Goal: Information Seeking & Learning: Learn about a topic

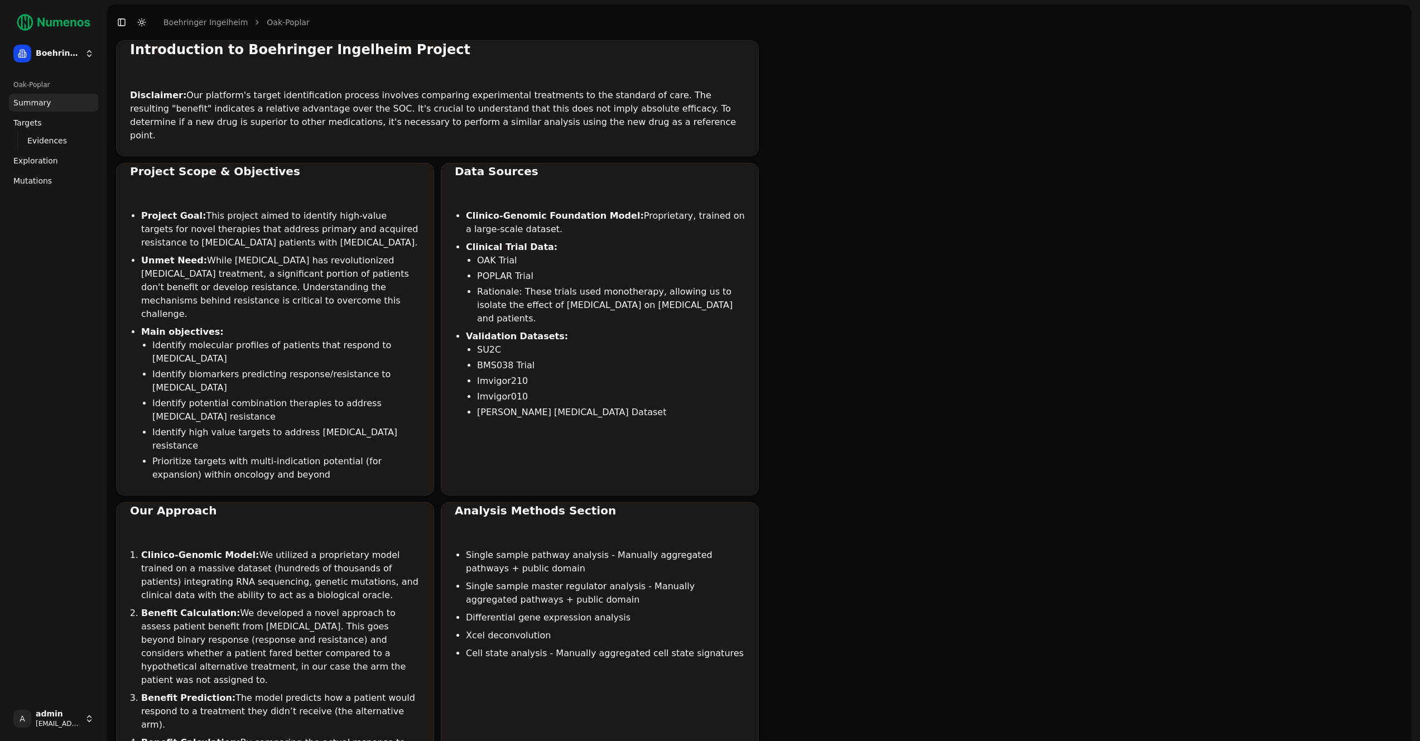
click at [50, 716] on html "Boehringer Ingelheim Oak-Poplar Summary Targets Evidences Exploration Mutations…" at bounding box center [710, 723] width 1420 height 1446
click at [141, 718] on div "Log out" at bounding box center [162, 720] width 119 height 18
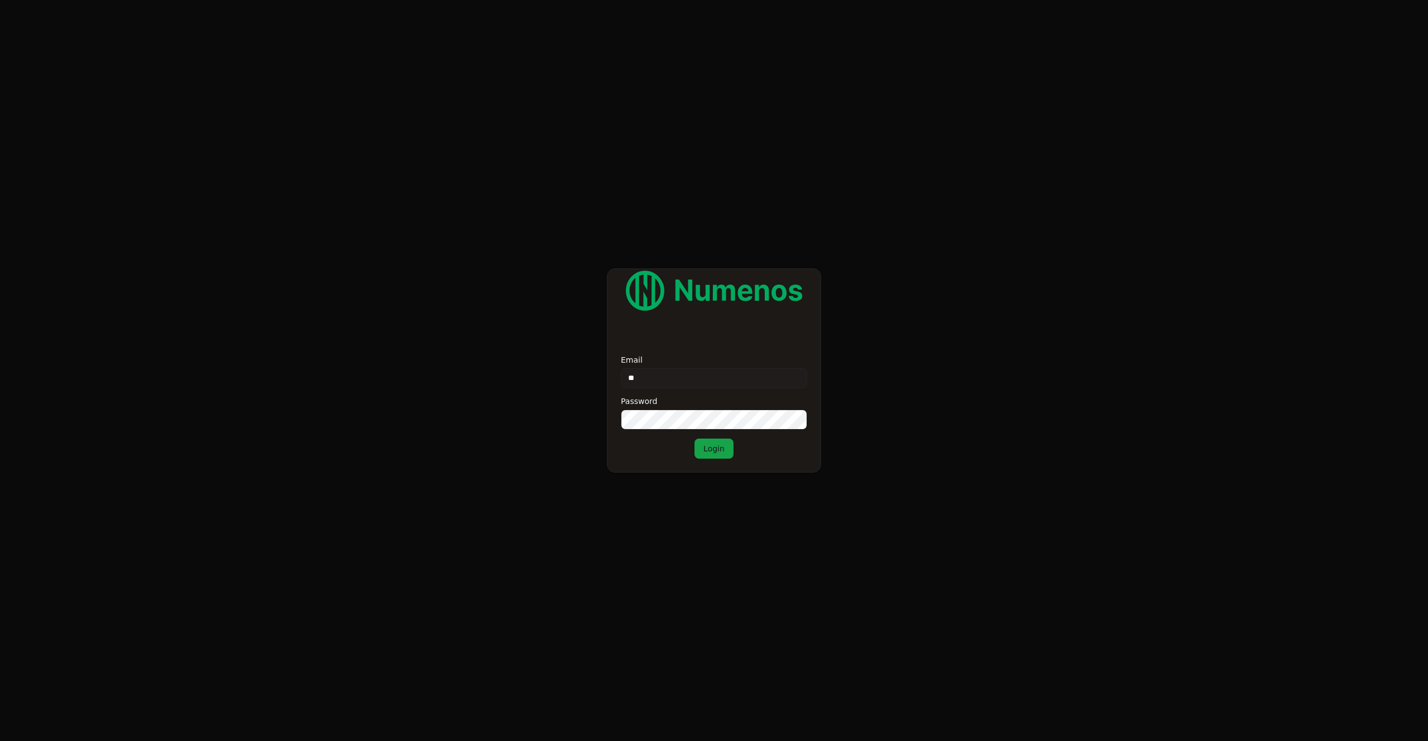
type input "**"
type input "**********"
click at [712, 440] on button "Login" at bounding box center [713, 448] width 39 height 20
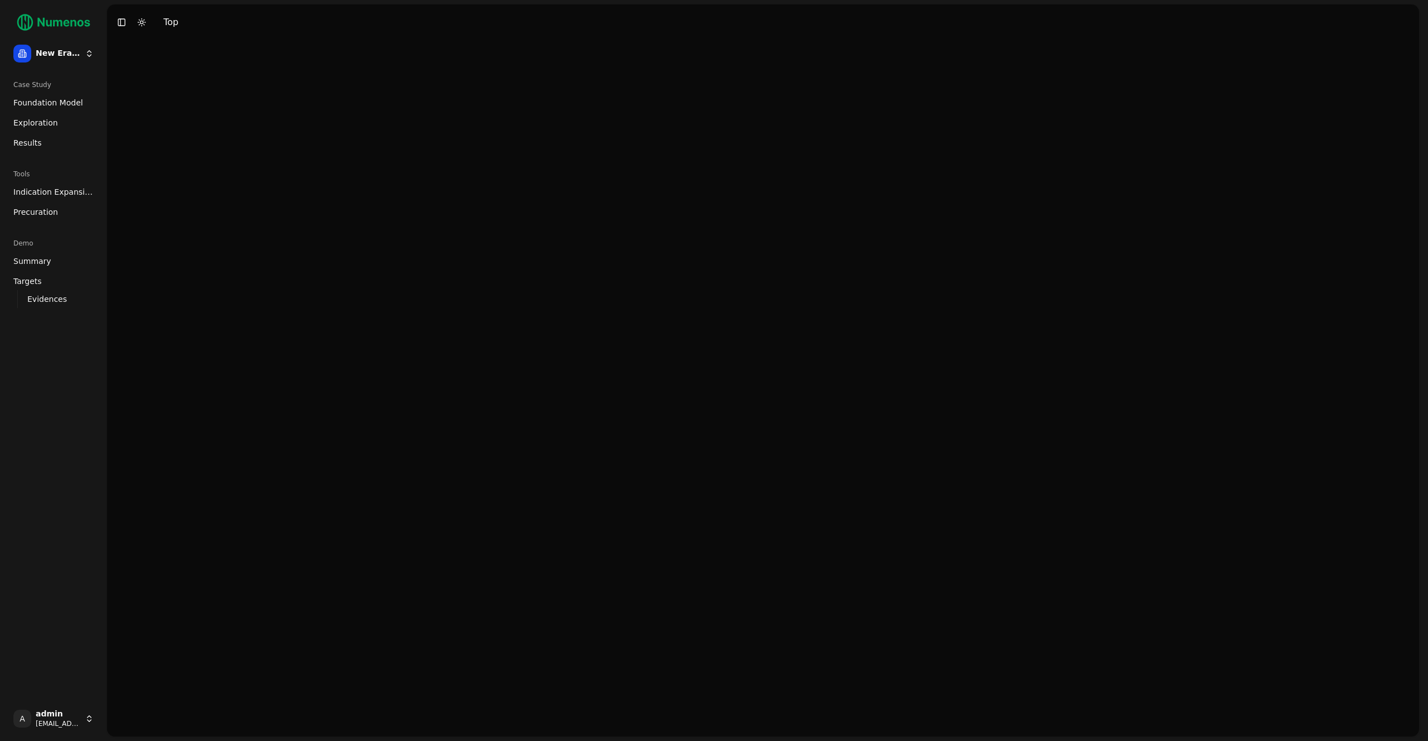
click at [33, 112] on ul "Foundation Model Exploration Results" at bounding box center [53, 123] width 89 height 58
click at [36, 105] on span "Foundation Model" at bounding box center [48, 102] width 70 height 11
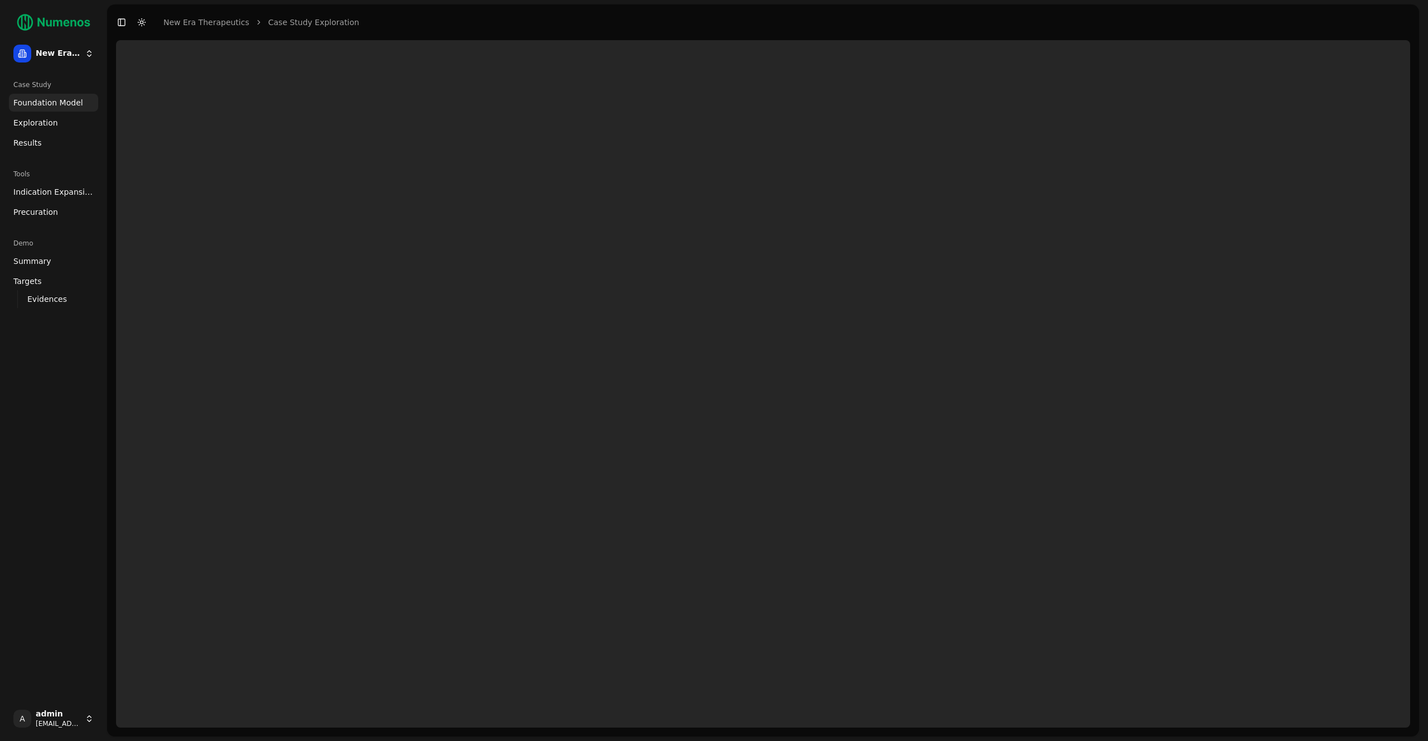
click at [49, 51] on html "New Era Therapeutics Case Study Foundation Model Exploration Results Tools Indi…" at bounding box center [714, 370] width 1428 height 741
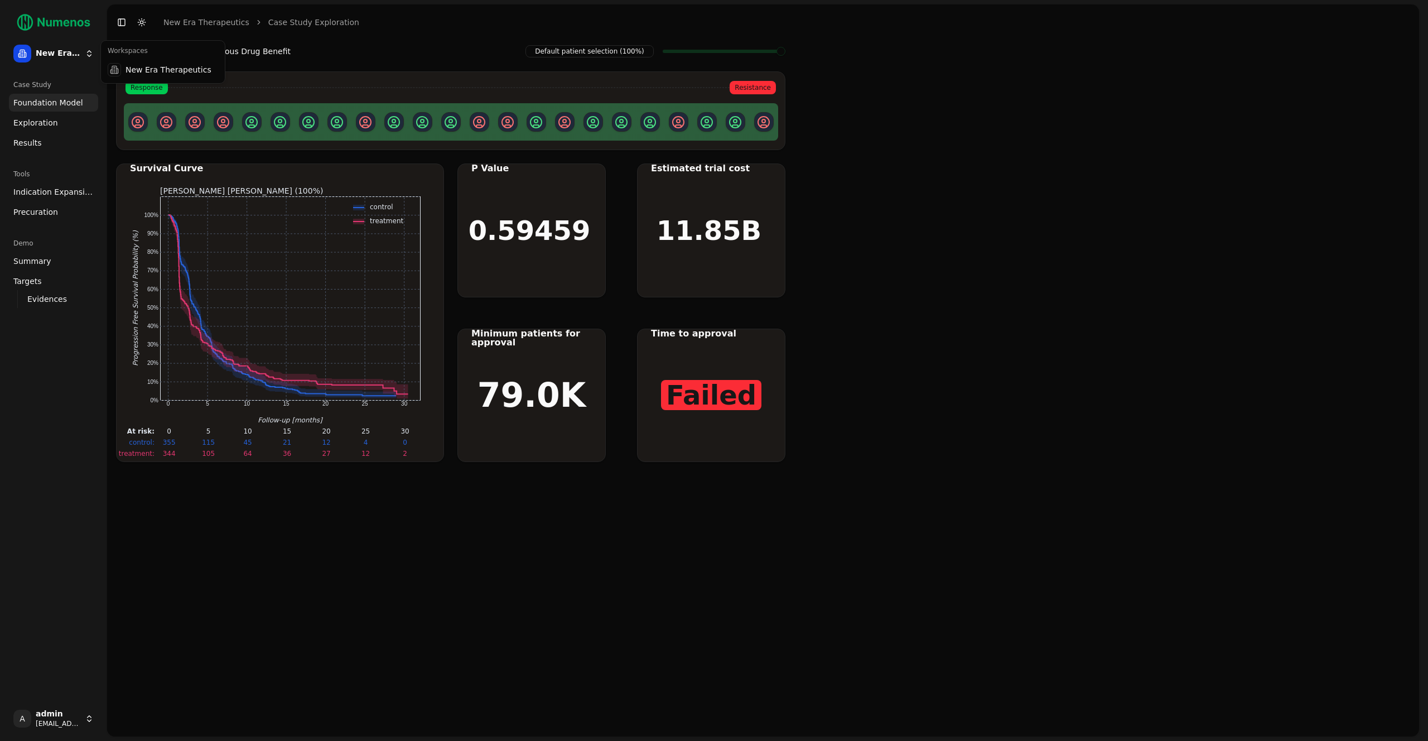
click at [49, 51] on html "New Era Therapeutics Case Study Foundation Model Exploration Results Tools Indi…" at bounding box center [714, 370] width 1428 height 741
click at [73, 52] on html "New Era Therapeutics Case Study Foundation Model Exploration Results Tools Indi…" at bounding box center [714, 370] width 1428 height 741
click at [146, 69] on div "New Era Therapeutics" at bounding box center [162, 70] width 119 height 22
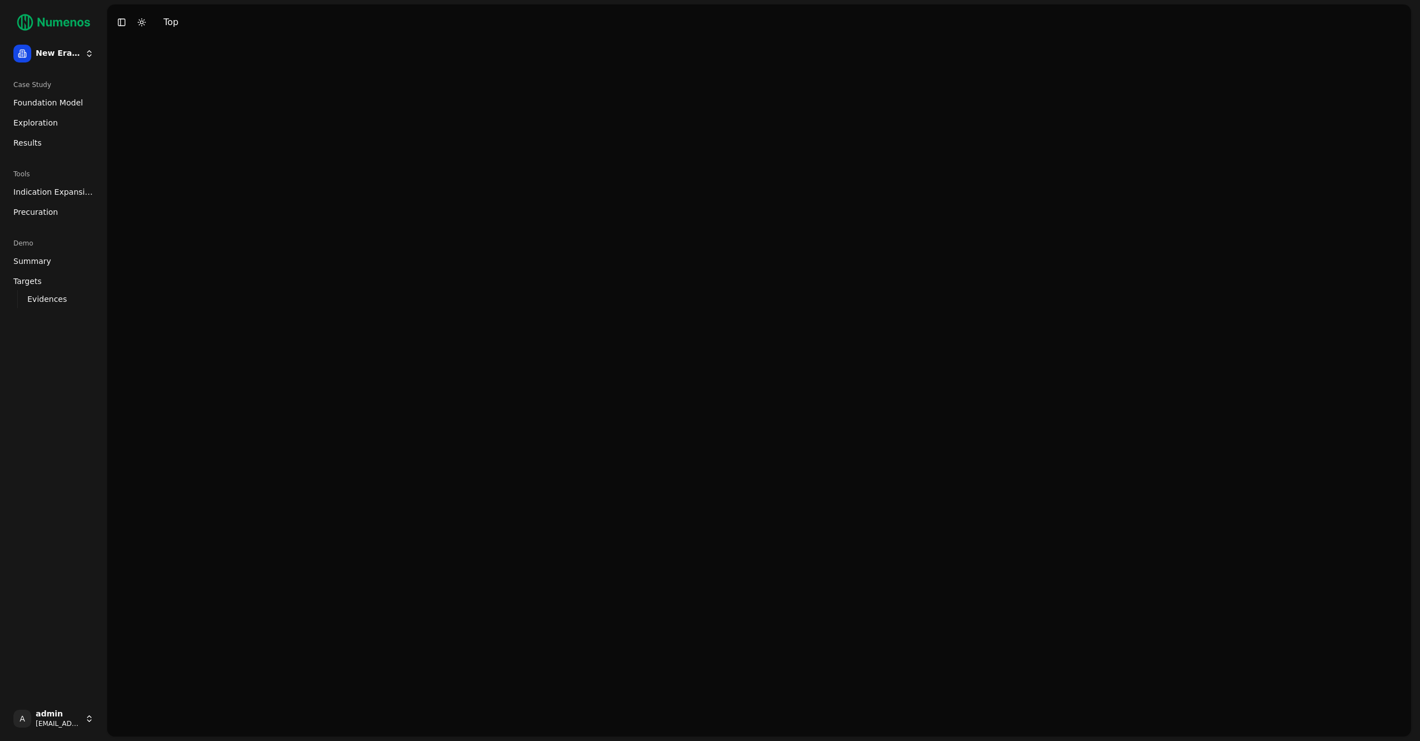
click at [55, 720] on html "New Era Therapeutics Case Study Foundation Model Exploration Results Tools Indi…" at bounding box center [710, 370] width 1420 height 741
click at [151, 720] on div "Log out" at bounding box center [162, 720] width 119 height 18
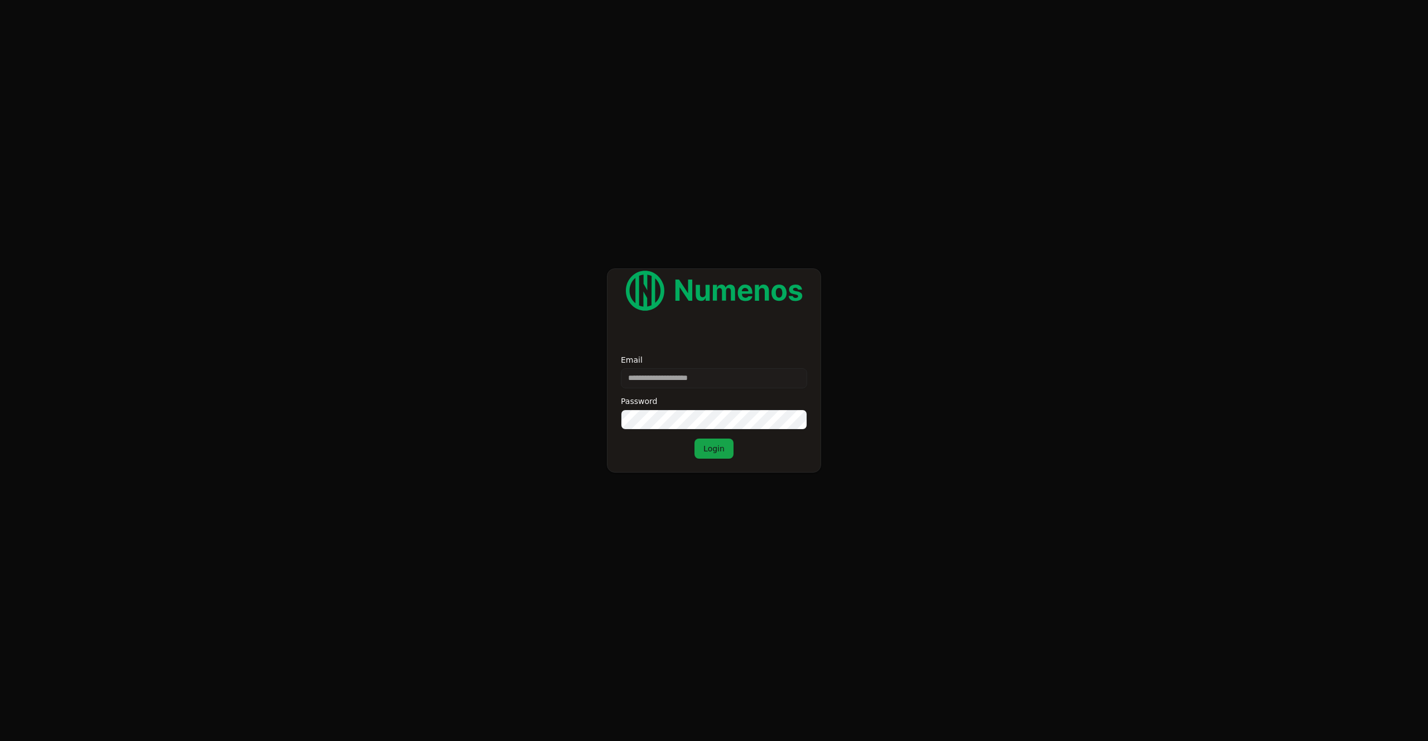
type input "**********"
click at [712, 446] on button "Login" at bounding box center [713, 448] width 39 height 20
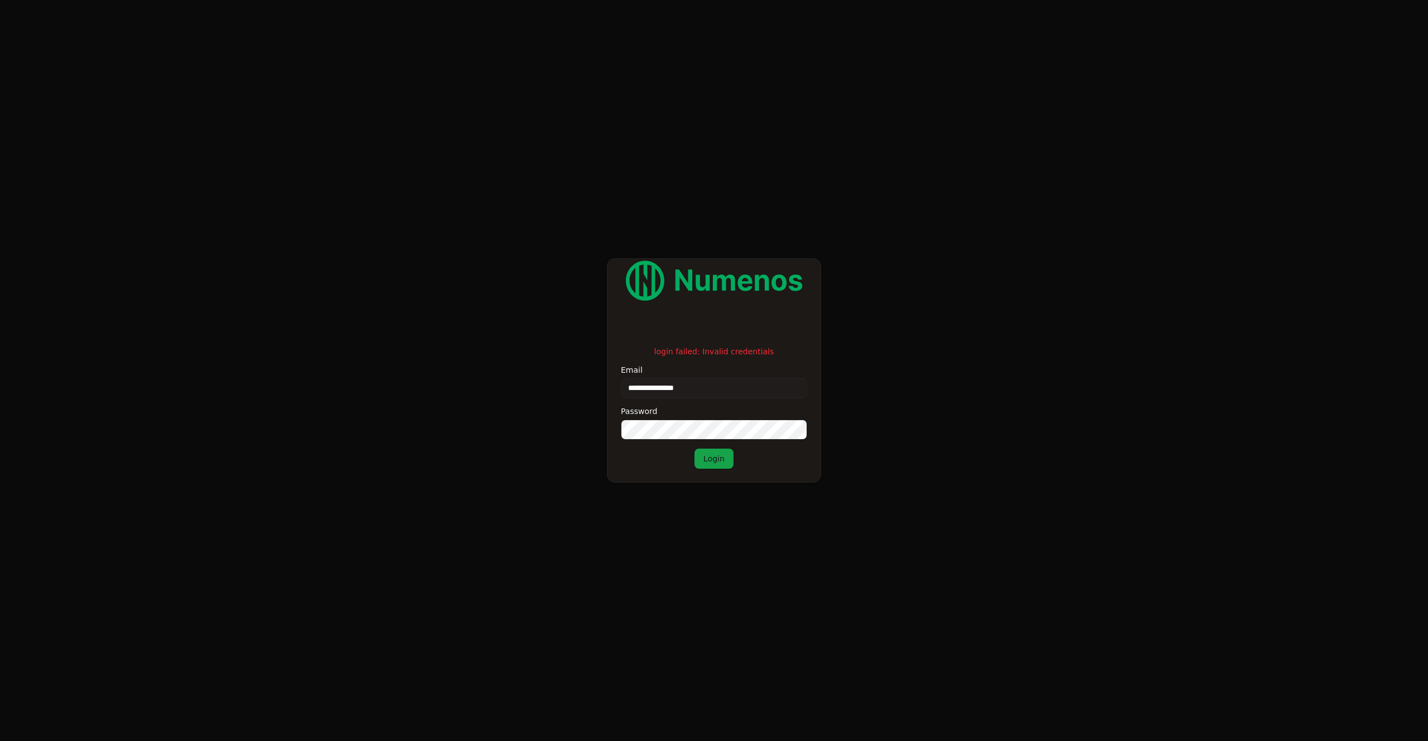
click at [570, 422] on form "**********" at bounding box center [714, 370] width 1428 height 741
click at [725, 459] on button "Login" at bounding box center [713, 458] width 39 height 20
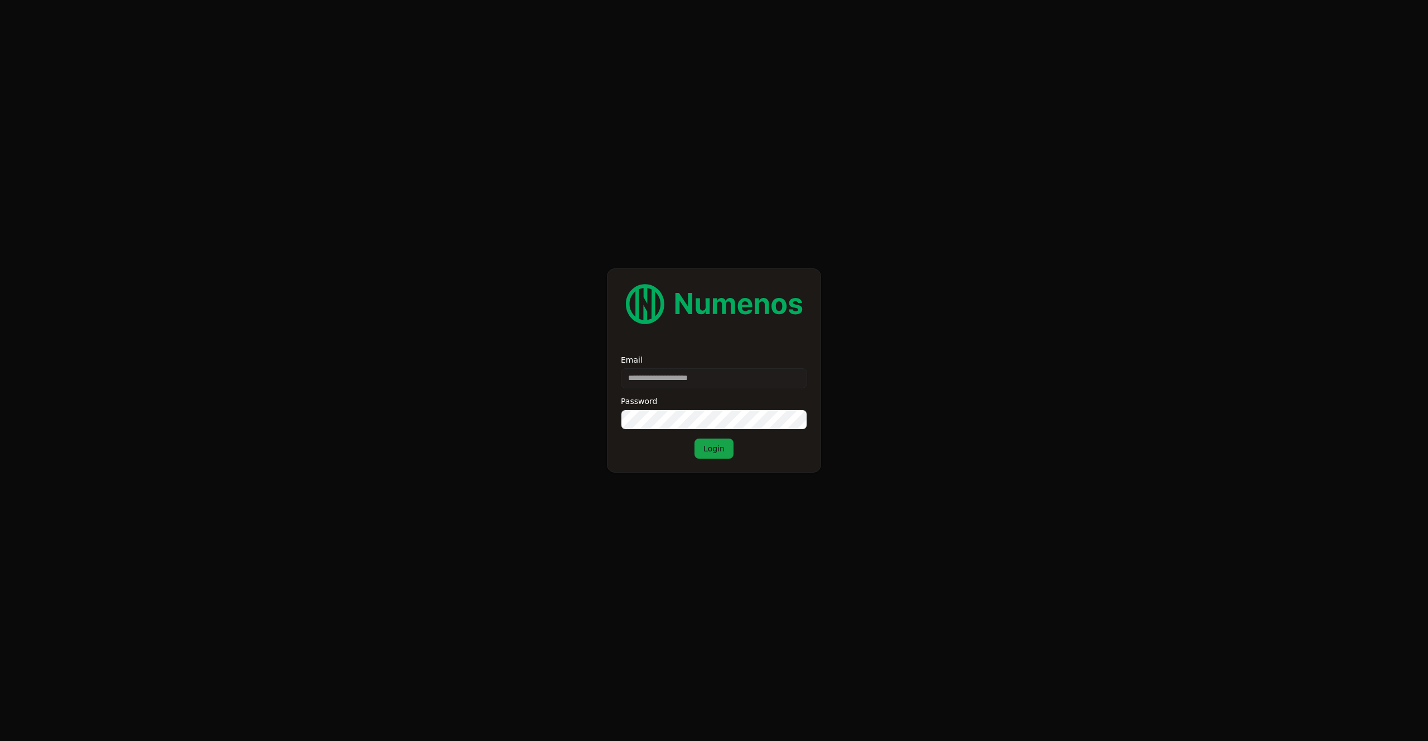
type input "**********"
click at [709, 440] on button "Login" at bounding box center [713, 448] width 39 height 20
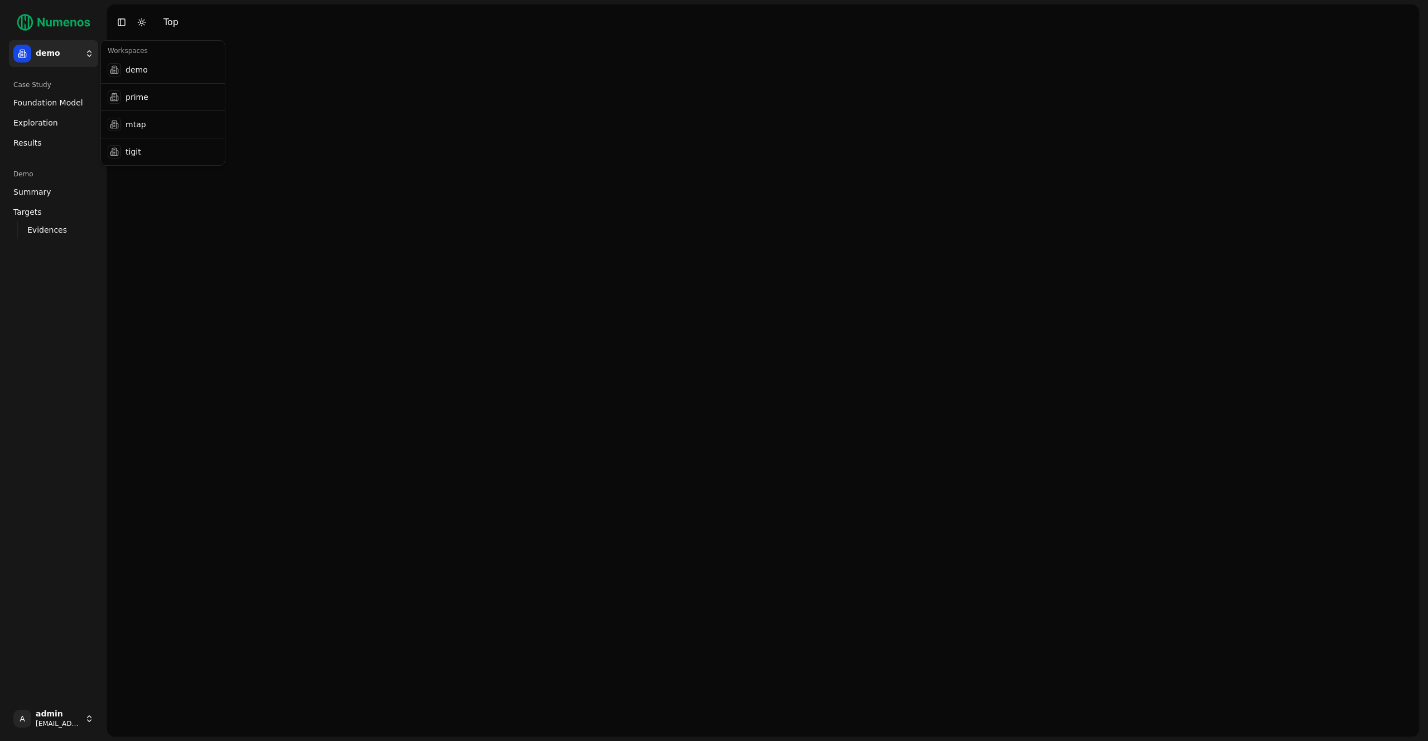
click at [59, 52] on html "demo Case Study Foundation Model Exploration Dosage Effect Results Demo Summary…" at bounding box center [714, 370] width 1428 height 741
click at [133, 103] on div "prime" at bounding box center [162, 97] width 119 height 22
click at [43, 109] on link "Foundation Model" at bounding box center [53, 103] width 89 height 18
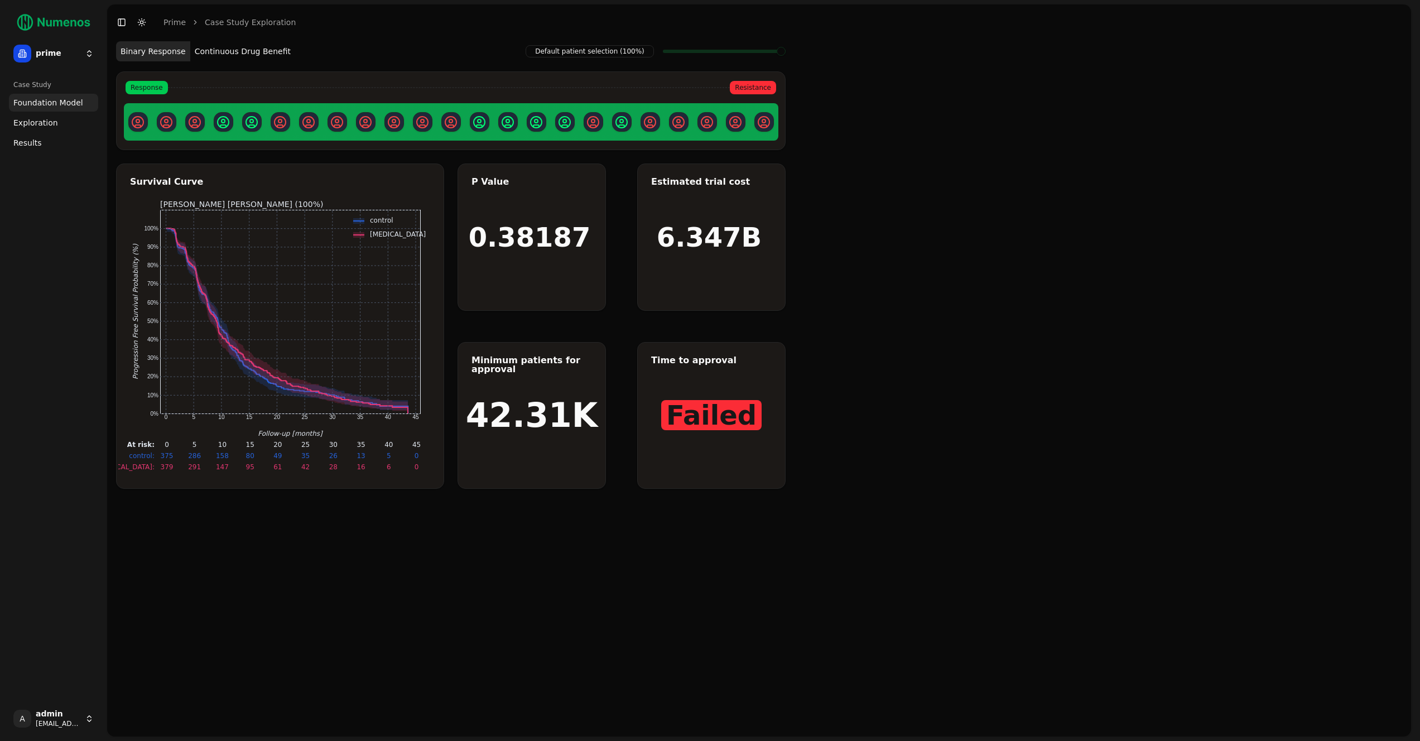
click at [215, 55] on button "Continuous Drug Benefit" at bounding box center [242, 51] width 105 height 20
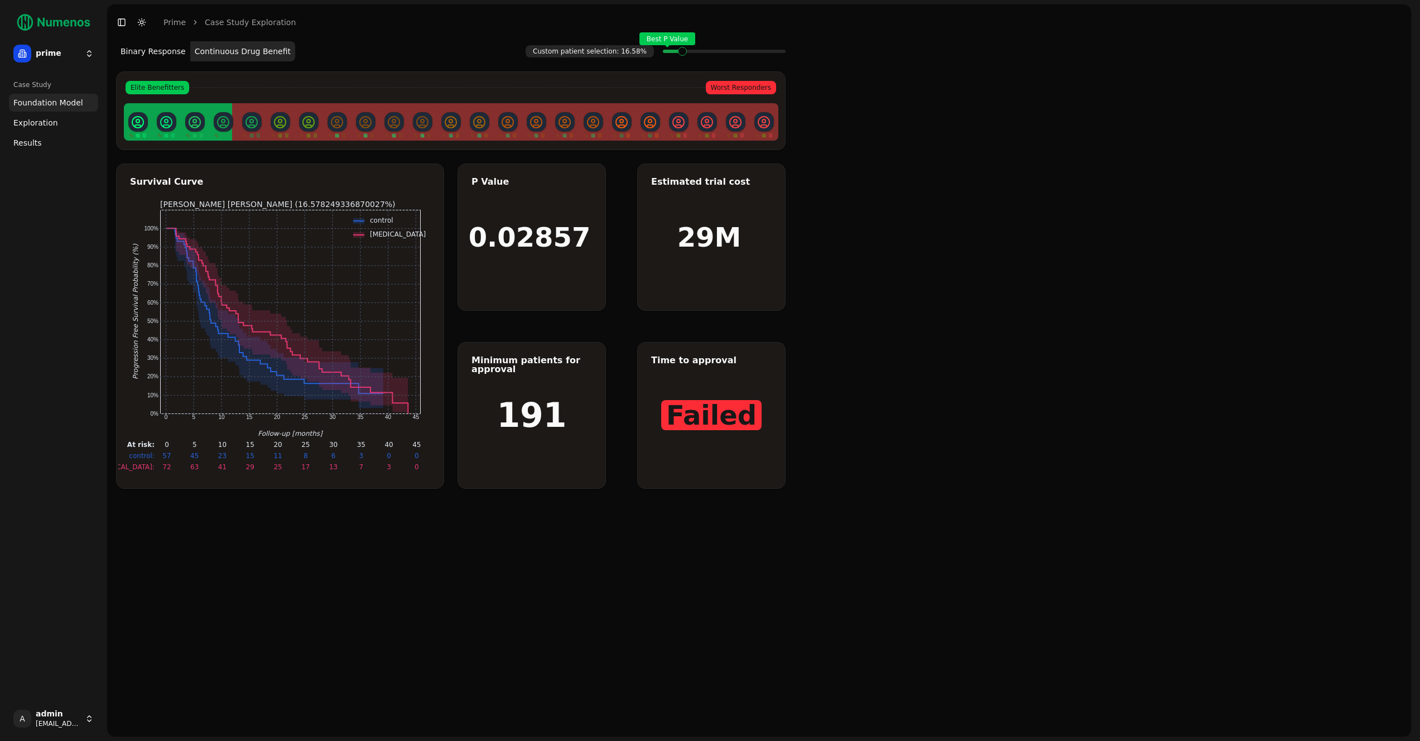
click at [701, 54] on span at bounding box center [701, 51] width 1 height 4
click at [34, 122] on span "Exploration" at bounding box center [35, 122] width 45 height 11
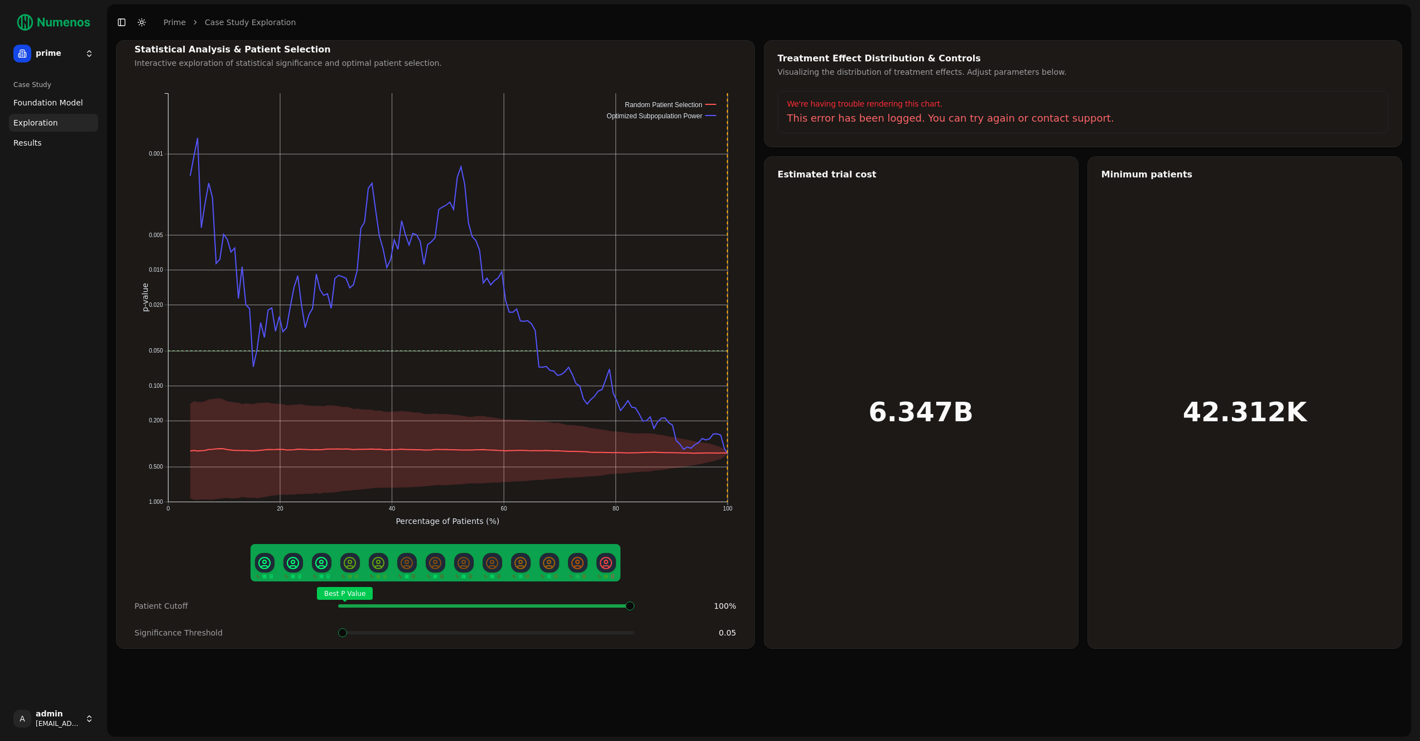
click at [30, 151] on link "Results" at bounding box center [53, 143] width 89 height 18
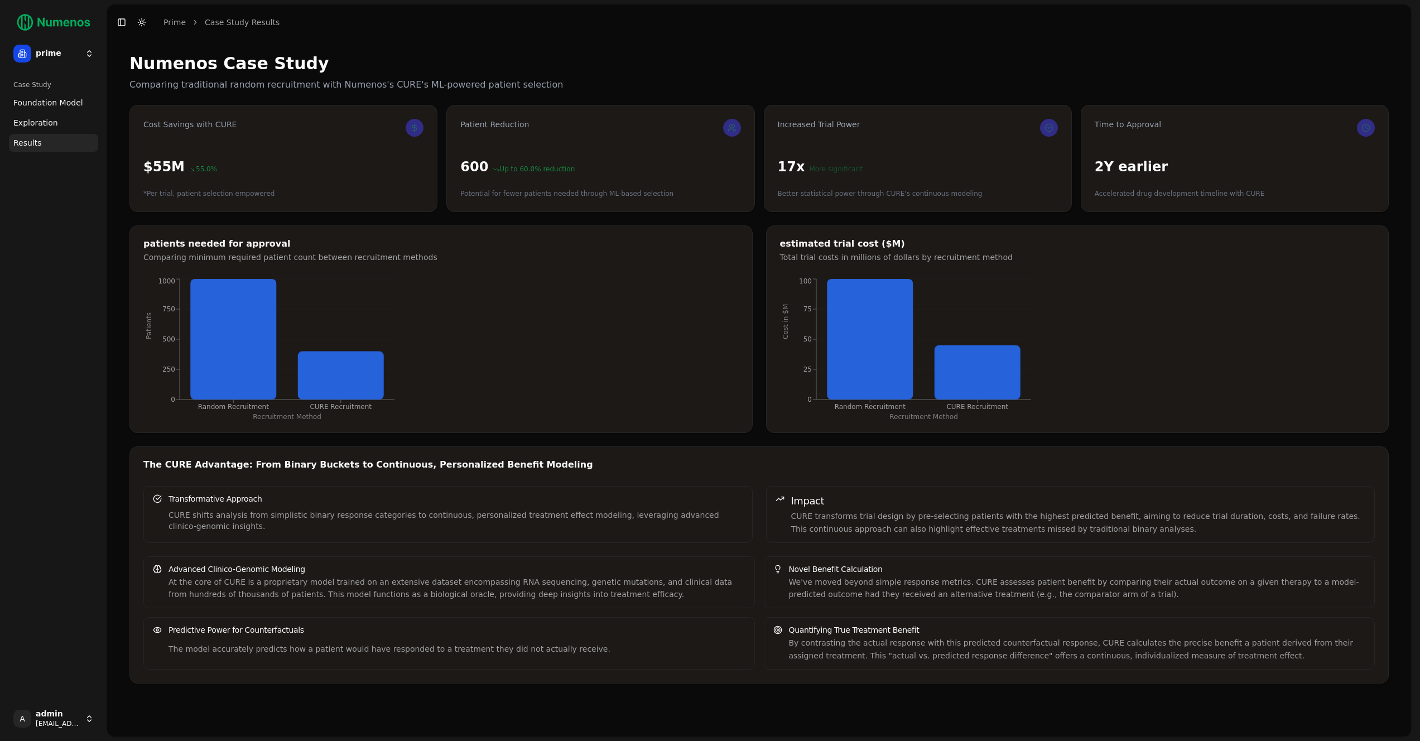
click at [37, 122] on span "Exploration" at bounding box center [35, 122] width 45 height 11
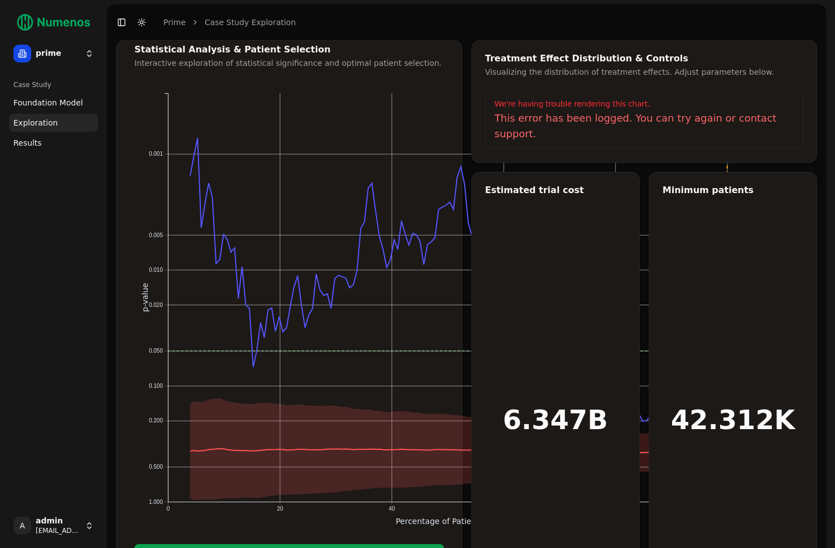
click at [401, 537] on div "0 20 40 60 80 100 0.001 0.005 0.010 0.020 0.050 0.100 0.200 0.500 1.000 Percent…" at bounding box center [289, 331] width 336 height 499
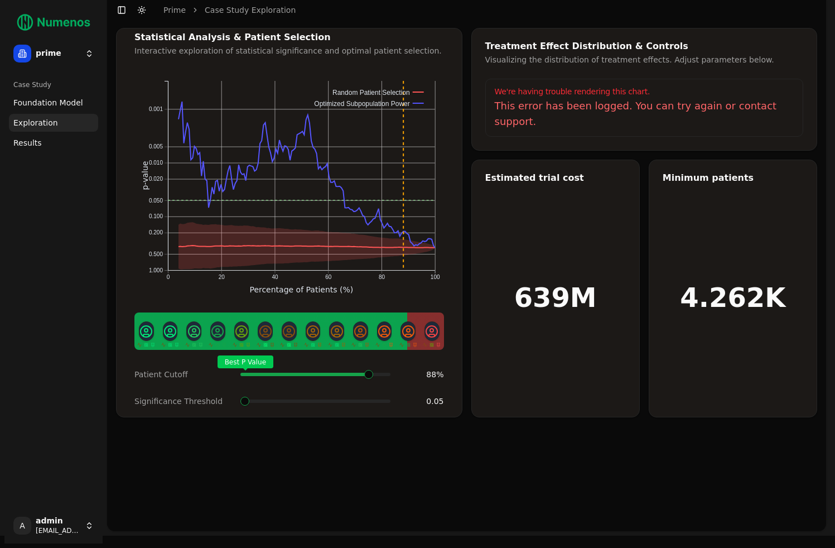
click at [318, 377] on span at bounding box center [317, 374] width 1 height 4
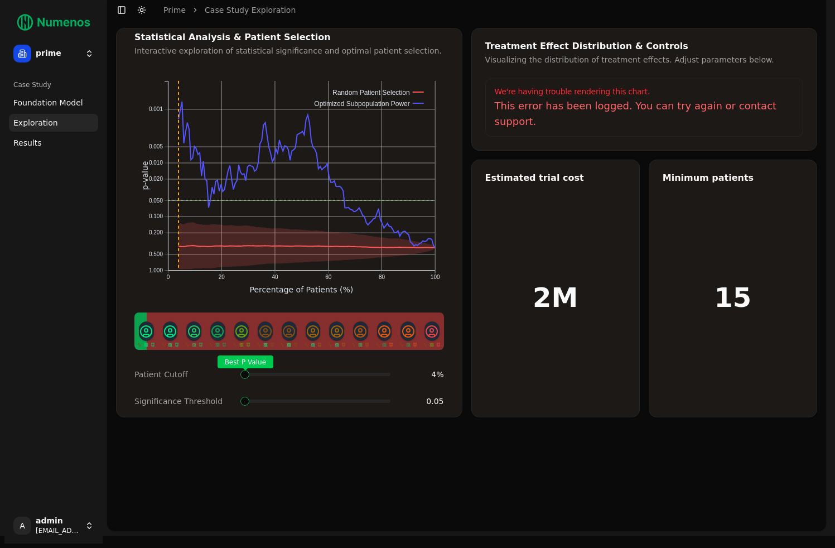
click at [240, 363] on div "Best P Value" at bounding box center [315, 374] width 150 height 22
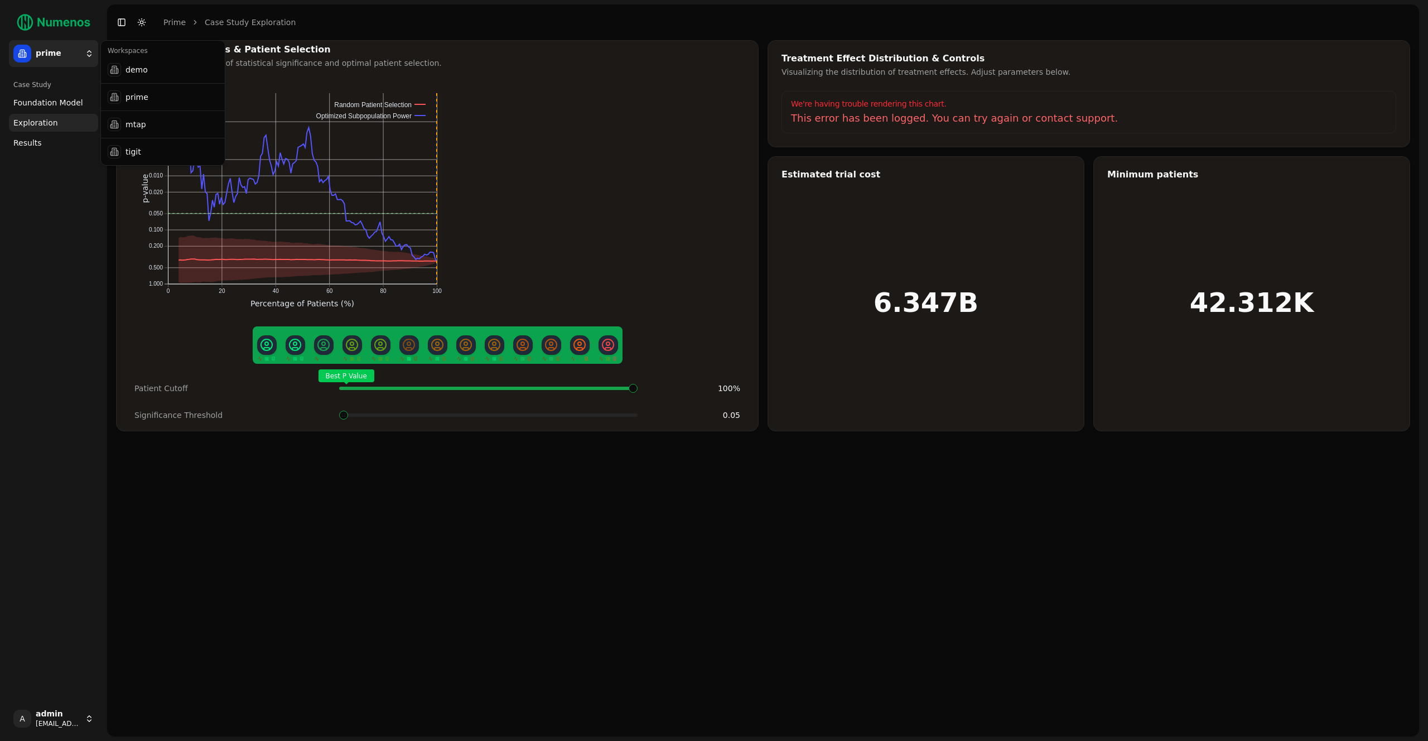
click at [33, 49] on html "prime Case Study Foundation Model Exploration Dosage Effect Results A admin [EM…" at bounding box center [714, 370] width 1428 height 741
click at [155, 102] on div "prime" at bounding box center [162, 97] width 119 height 22
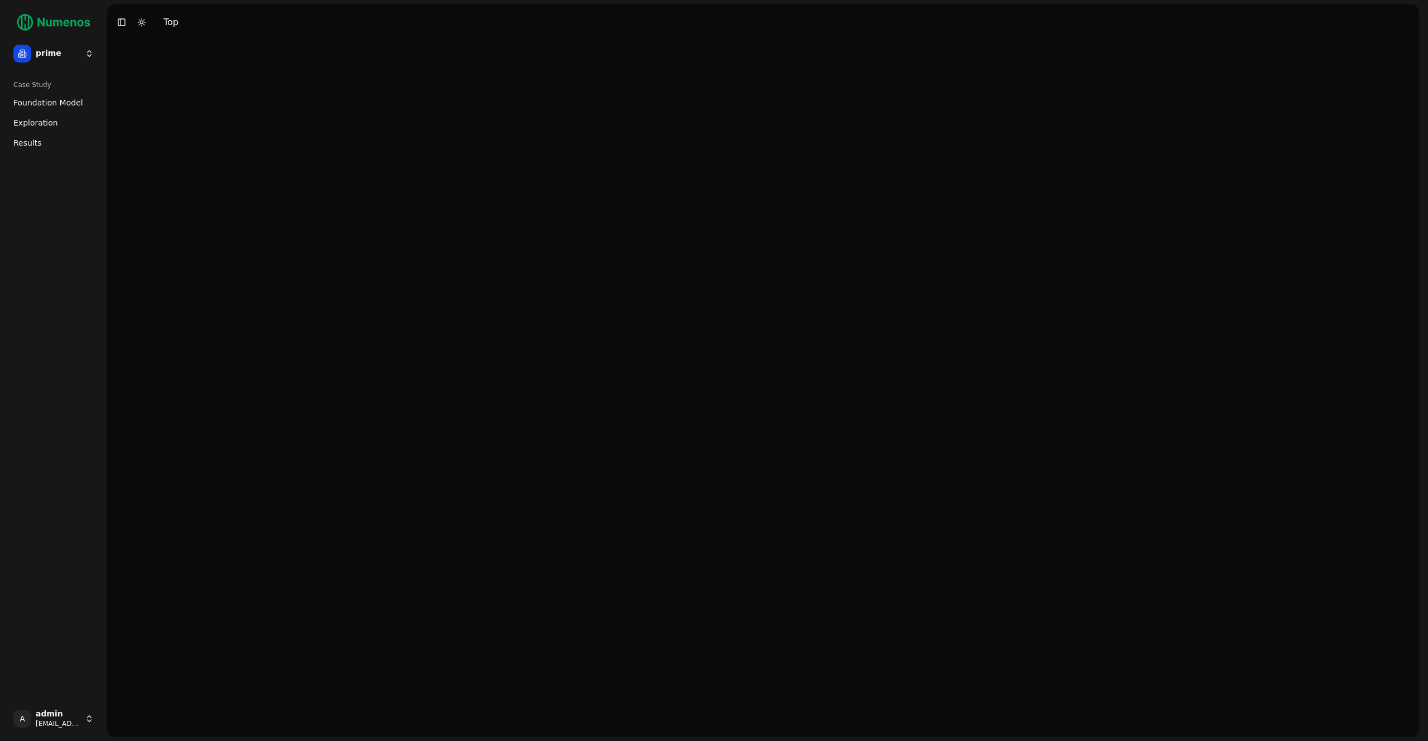
click at [70, 60] on html "prime Case Study Foundation Model Exploration Dosage Effect Results A admin [EM…" at bounding box center [714, 370] width 1428 height 741
click at [133, 126] on div "mtap" at bounding box center [162, 124] width 119 height 22
click at [60, 126] on link "Exploration" at bounding box center [53, 123] width 89 height 18
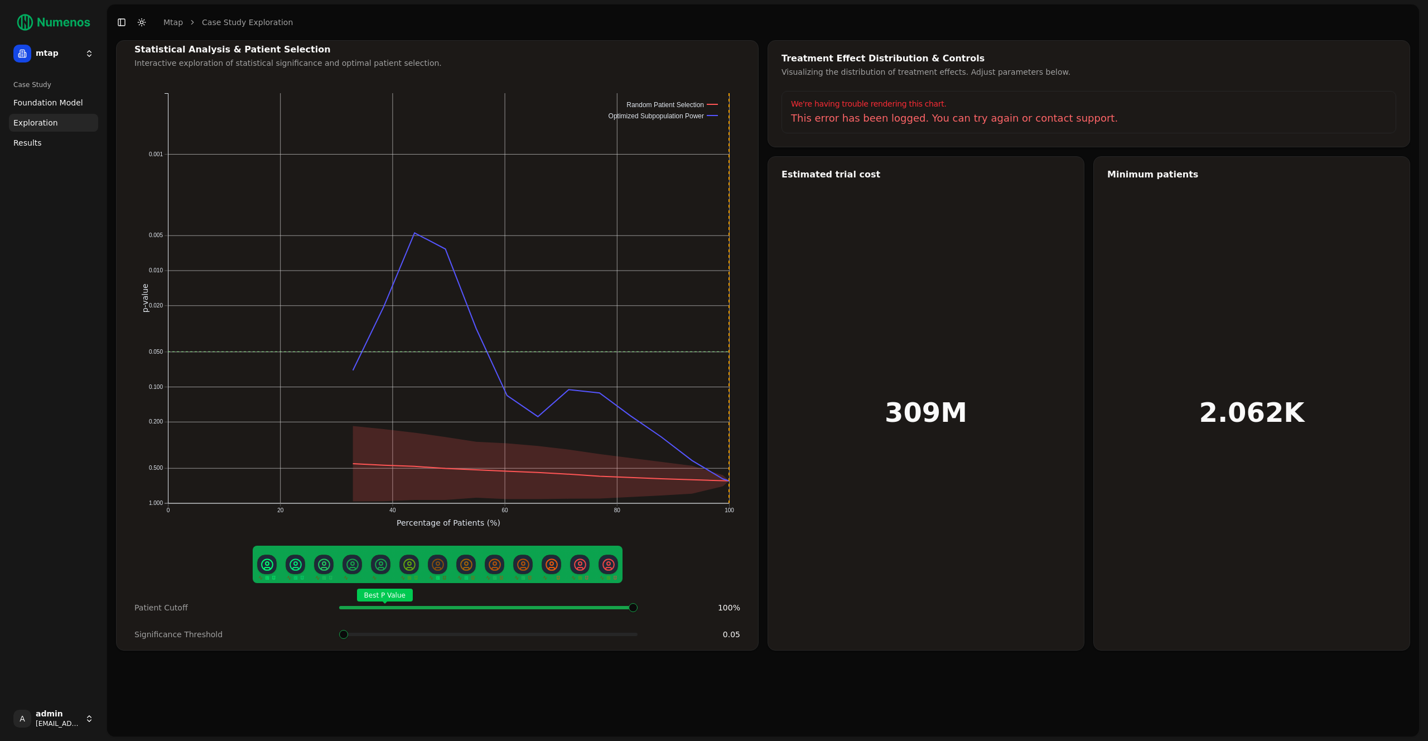
click at [67, 55] on html "mtap Case Study Foundation Model Exploration Dosage Effect Results A admin [EMA…" at bounding box center [714, 370] width 1428 height 741
click at [138, 71] on div "demo" at bounding box center [162, 70] width 119 height 22
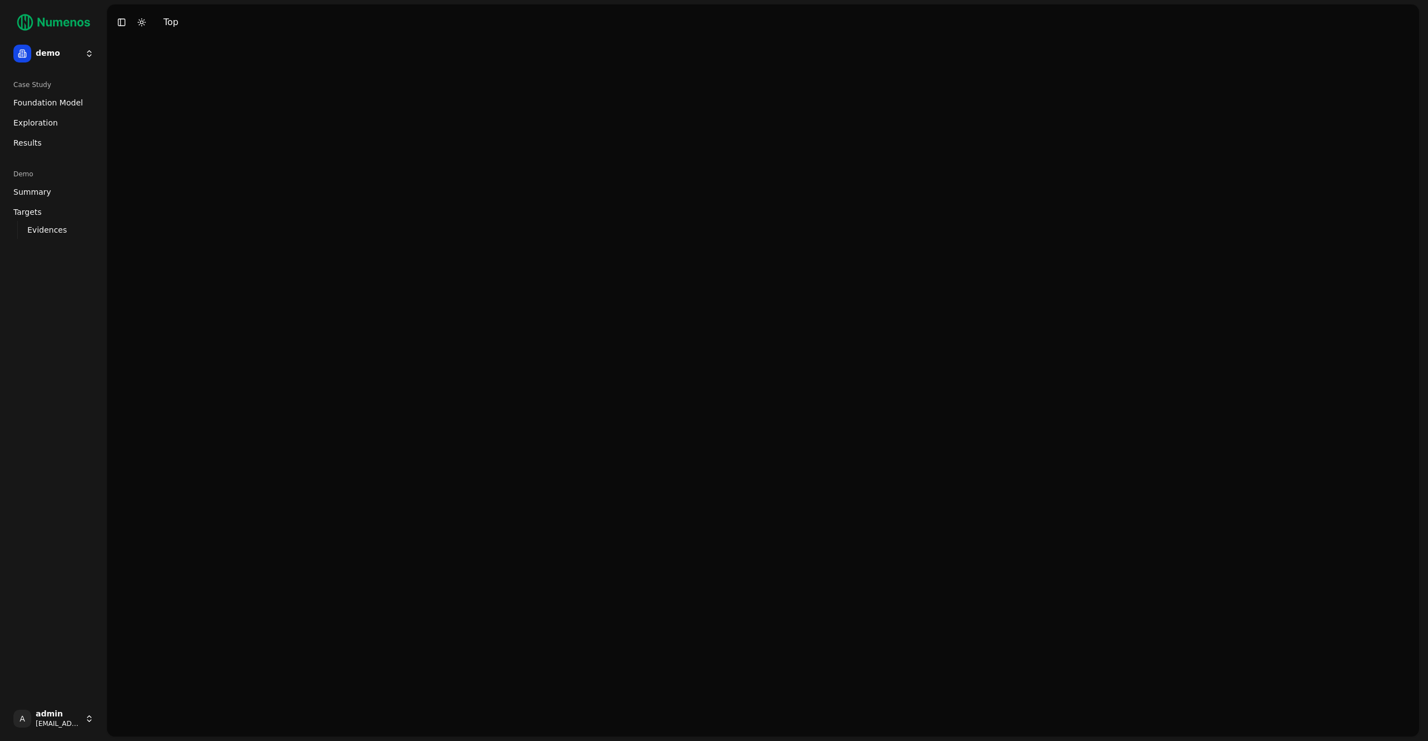
click at [56, 105] on span "Foundation Model" at bounding box center [48, 102] width 70 height 11
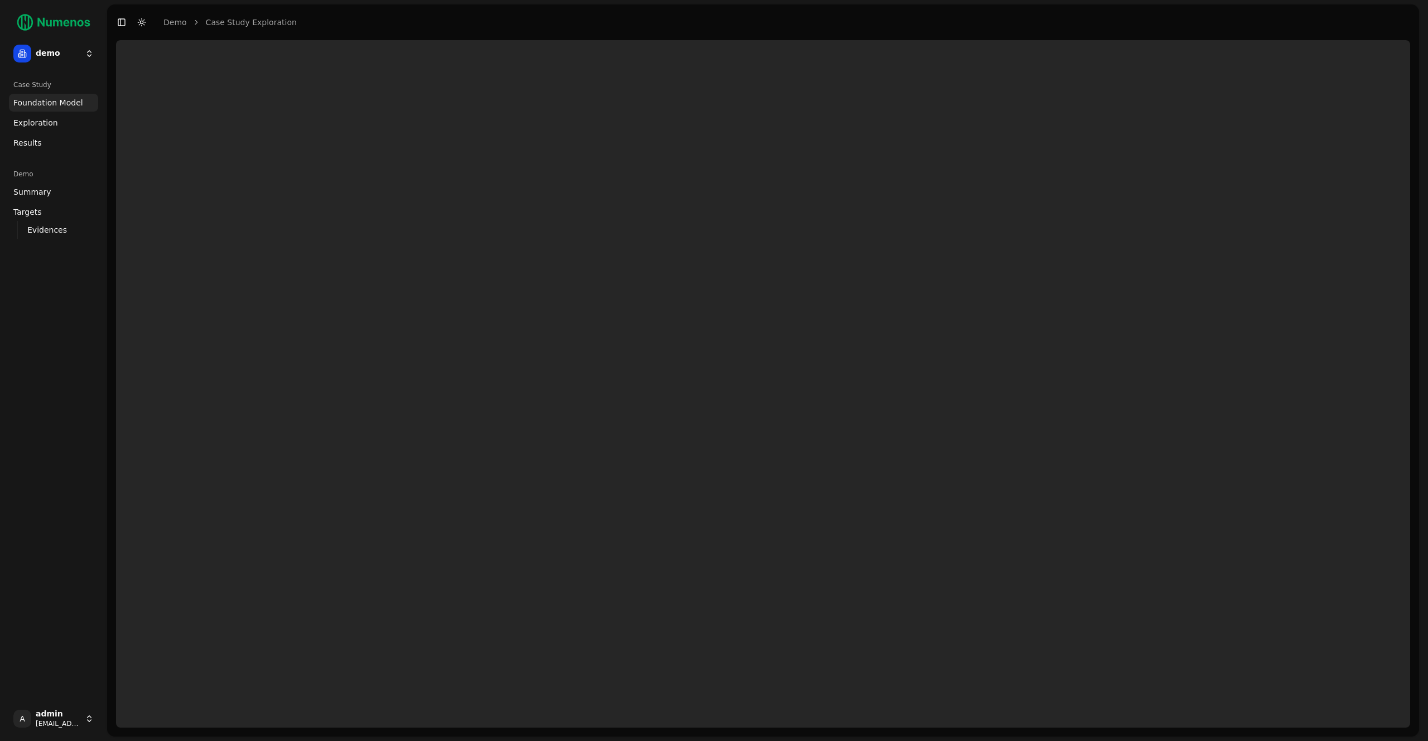
click at [54, 129] on link "Exploration" at bounding box center [53, 123] width 89 height 18
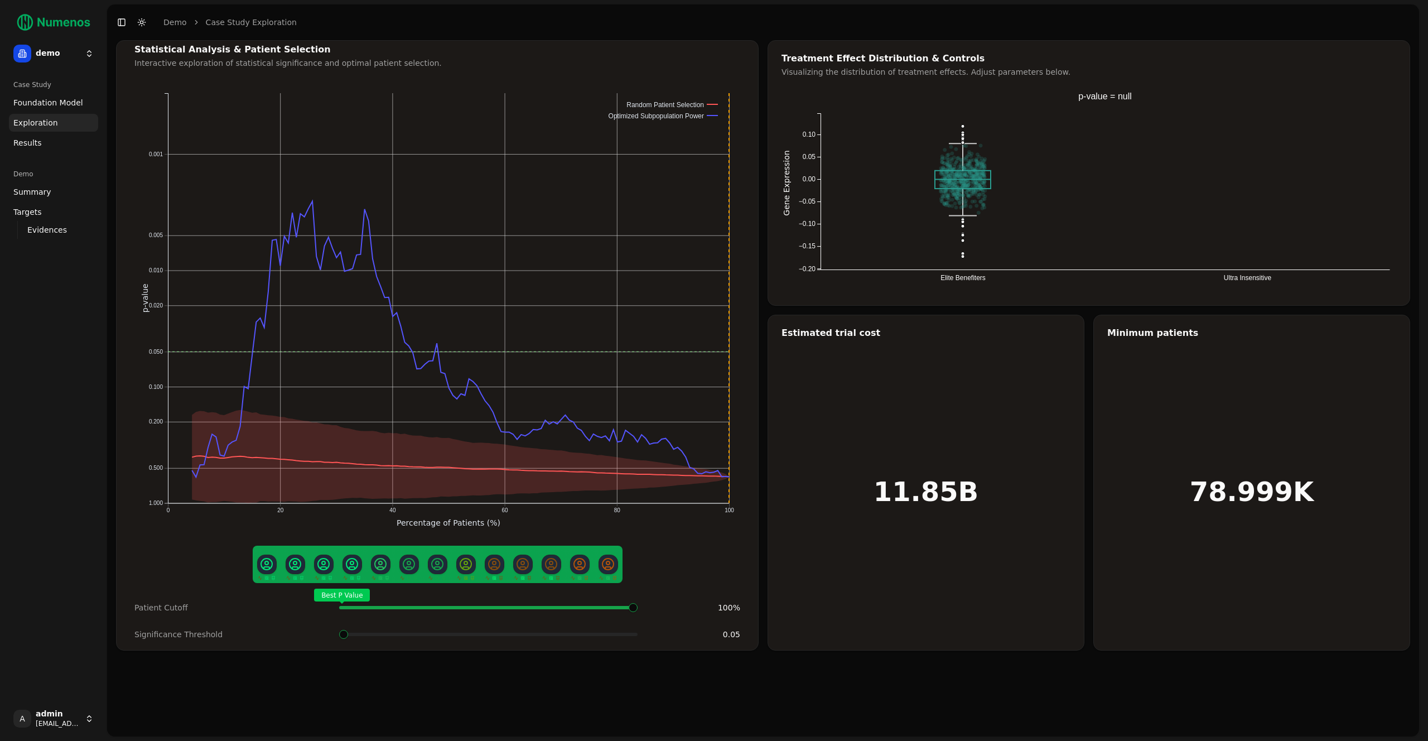
click at [56, 58] on html "demo Case Study Foundation Model Exploration Dosage Effect Results Demo Summary…" at bounding box center [714, 370] width 1428 height 741
click at [125, 155] on div "tigit" at bounding box center [162, 152] width 119 height 22
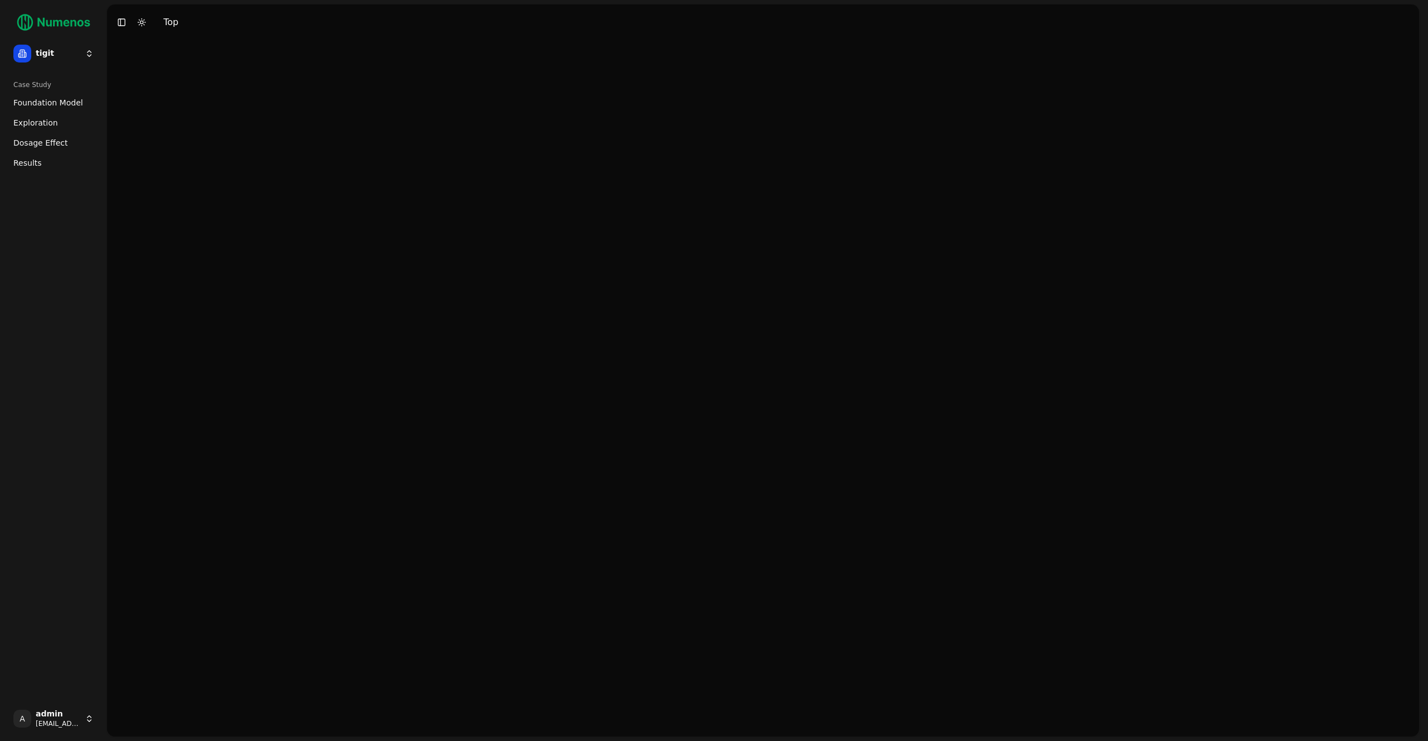
click at [56, 121] on link "Exploration" at bounding box center [53, 123] width 89 height 18
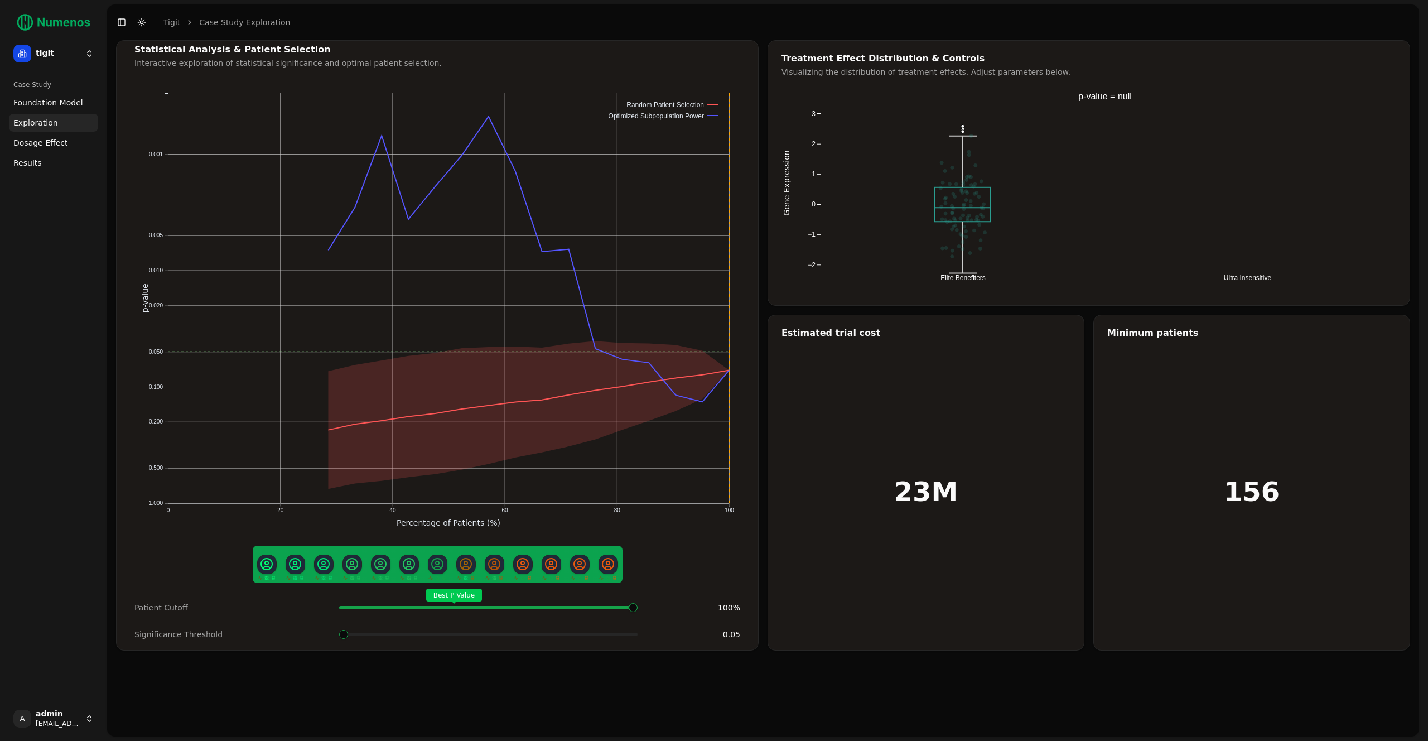
click at [48, 55] on html "tigit Case Study Foundation Model Exploration Dosage Effect Results A admin dem…" at bounding box center [714, 370] width 1428 height 741
click at [143, 88] on div "prime" at bounding box center [162, 97] width 119 height 22
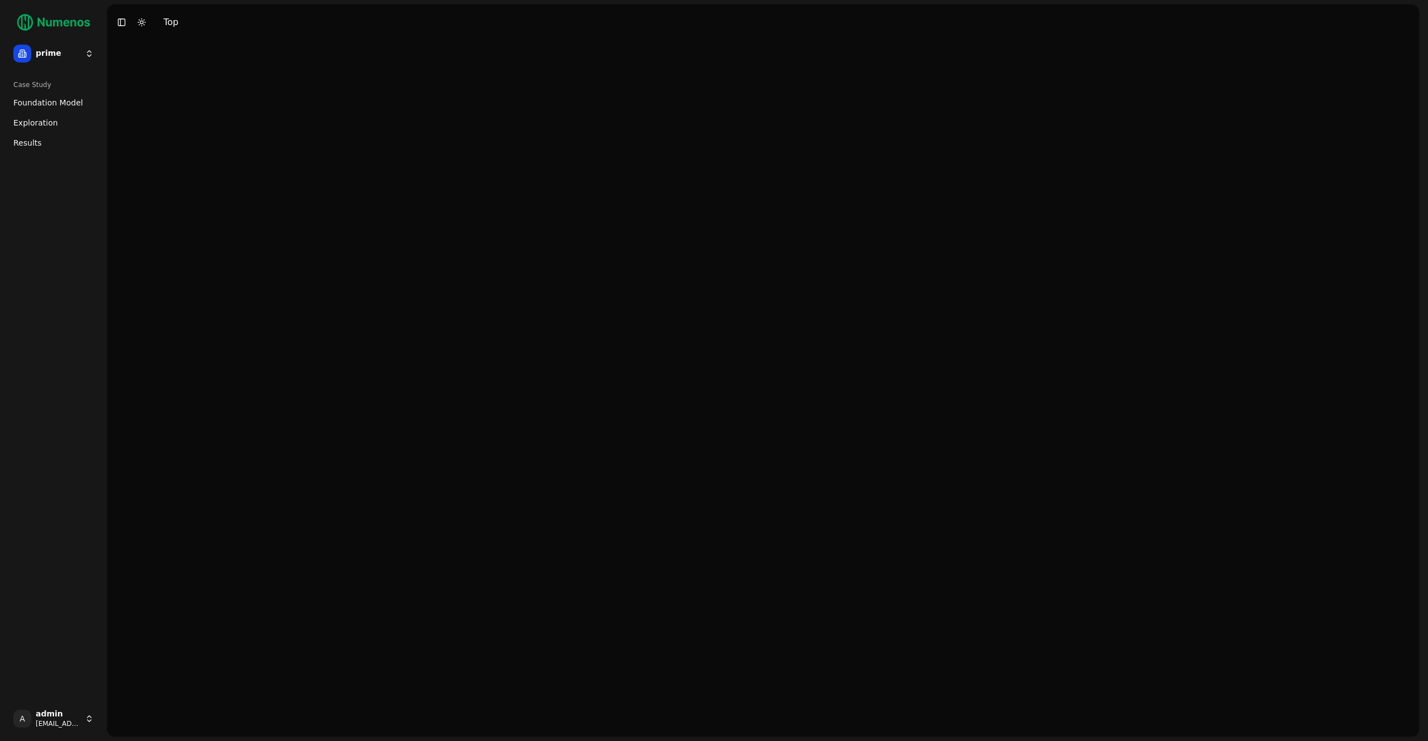
click at [67, 133] on ul "Foundation Model Exploration Dosage Effect Results" at bounding box center [53, 123] width 89 height 58
click at [69, 129] on link "Exploration" at bounding box center [53, 123] width 89 height 18
